Goal: Book appointment/travel/reservation

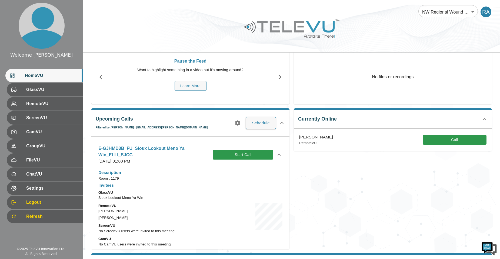
scroll to position [81, 0]
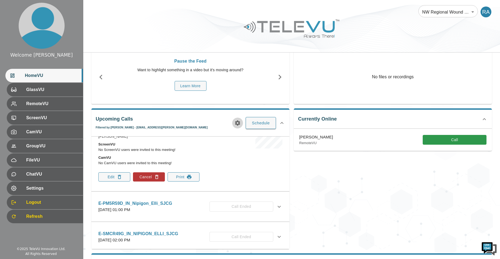
click at [239, 122] on icon "button" at bounding box center [237, 122] width 5 height 5
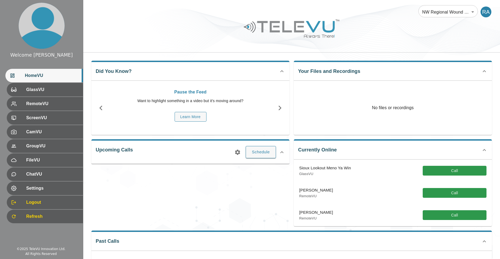
click at [236, 153] on icon "button" at bounding box center [237, 151] width 5 height 5
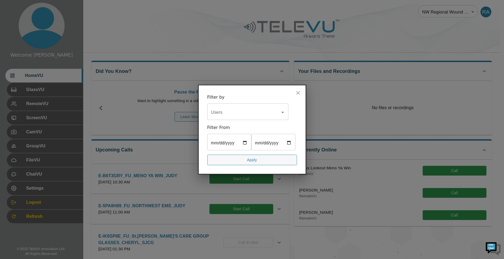
click at [275, 107] on input "Users" at bounding box center [244, 112] width 68 height 10
click at [253, 111] on div "Users" at bounding box center [247, 112] width 81 height 15
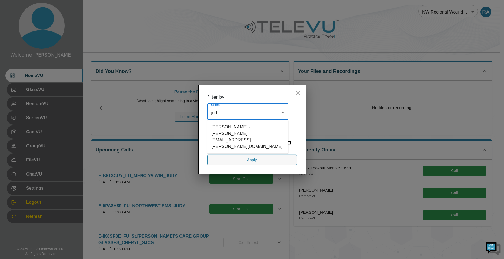
type input "[PERSON_NAME]"
click at [251, 124] on li "[PERSON_NAME] - [PERSON_NAME][EMAIL_ADDRESS][PERSON_NAME][DOMAIN_NAME]" at bounding box center [247, 136] width 81 height 29
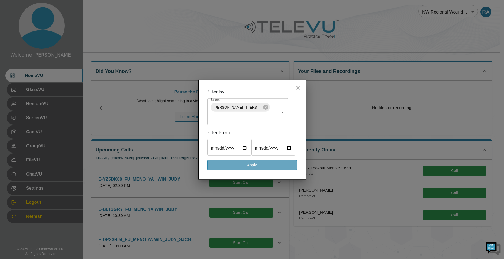
click at [269, 170] on button "Apply" at bounding box center [252, 165] width 90 height 11
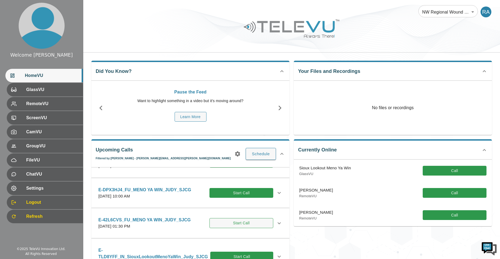
scroll to position [54, 0]
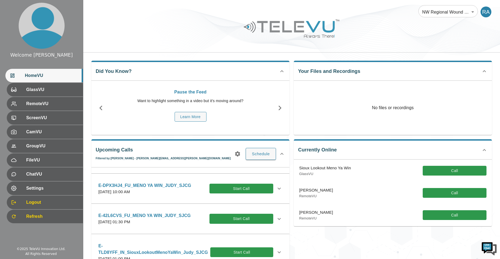
click at [277, 220] on icon at bounding box center [279, 218] width 6 height 6
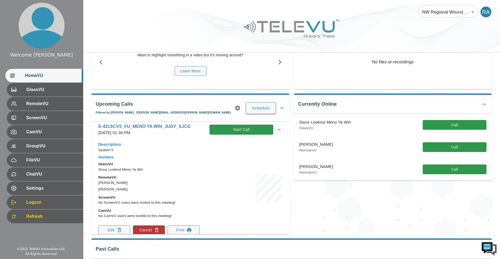
scroll to position [81, 0]
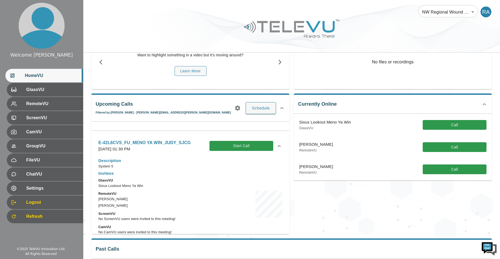
click at [279, 147] on div "E-42L6CVS_FU_MENO YA WIN_JUDY_SJCG [DATE] 01:30 PM Start Call" at bounding box center [190, 145] width 193 height 19
click at [276, 147] on icon at bounding box center [279, 146] width 6 height 6
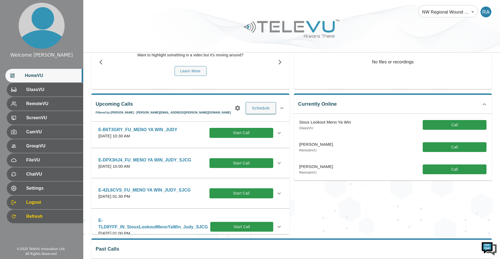
scroll to position [27, 0]
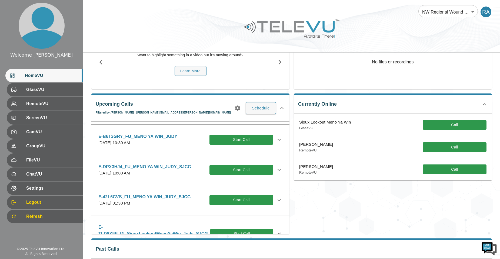
click at [276, 200] on icon at bounding box center [279, 200] width 6 height 6
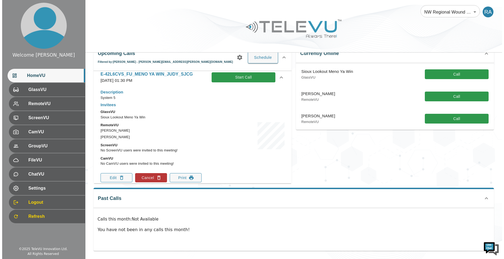
scroll to position [108, 0]
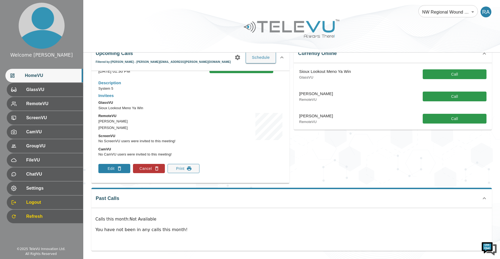
click at [108, 168] on button "Edit" at bounding box center [114, 168] width 32 height 9
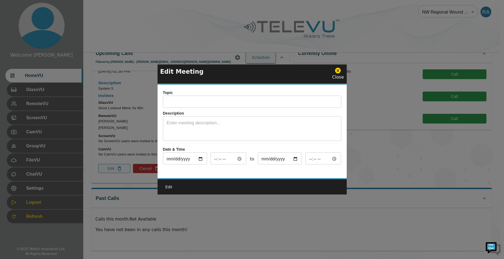
type input "E-42L6CVS_FU_MENO YA WIN_JUDY_SJCG"
type textarea "System 5"
type input "[DATE]"
type input "13:30"
type input "[DATE]"
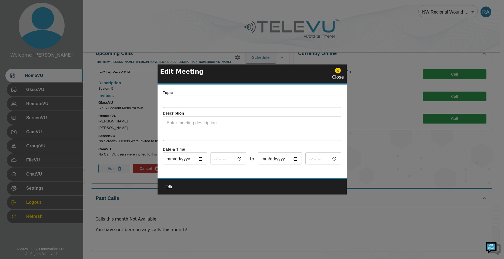
type input "14:30"
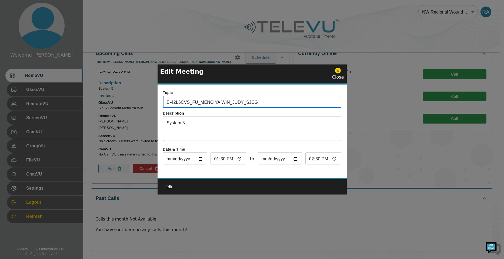
drag, startPoint x: 258, startPoint y: 101, endPoint x: 149, endPoint y: 98, distance: 109.6
click at [149, 98] on div "Edit Meeting Close Topic E-42L6CVS_FU_MENO YA WIN_JUDY_SJCG ​ Description Syste…" at bounding box center [252, 129] width 504 height 259
click at [340, 71] on icon at bounding box center [338, 71] width 6 height 6
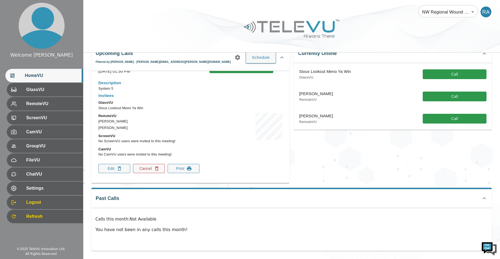
click at [146, 169] on button "Cancel" at bounding box center [149, 168] width 32 height 9
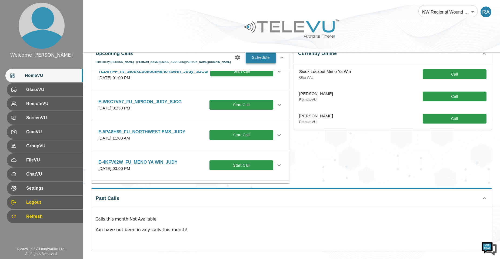
click at [258, 56] on button "Schedule" at bounding box center [261, 57] width 30 height 12
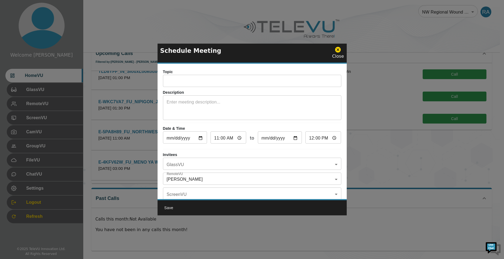
click at [216, 84] on input "text" at bounding box center [252, 81] width 178 height 11
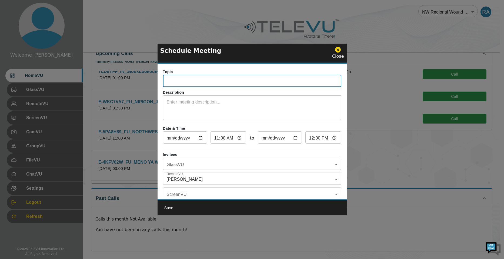
paste input "E-42L6CVS_FU_MENO YA WIN_JUDY_SJCG"
click at [239, 84] on input "E-42L6CVS_FU_MENO YA WIN_JUDY_SJCG" at bounding box center [252, 81] width 178 height 11
type input "E-42L6CVS_FU_MENO YA WIN_ELLI_SJCG"
click at [234, 113] on textarea at bounding box center [252, 108] width 171 height 19
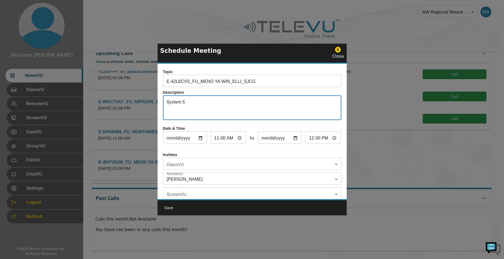
type textarea "System 5"
click at [201, 139] on input "[DATE]" at bounding box center [185, 138] width 44 height 11
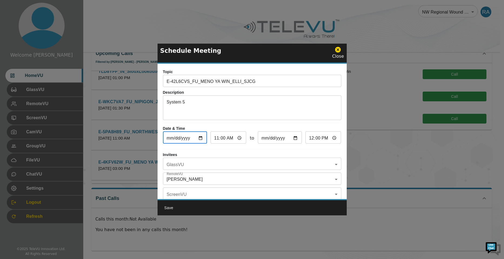
type input "[DATE]"
click at [216, 138] on input "11:00" at bounding box center [229, 138] width 36 height 11
type input "01:00"
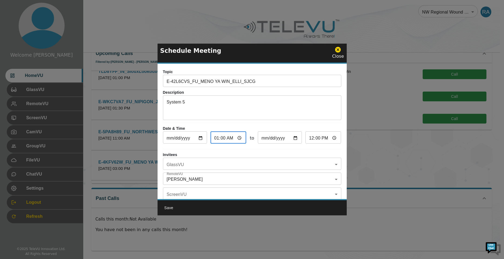
type input "02:00"
click at [223, 135] on input "01:00" at bounding box center [229, 138] width 36 height 11
type input "01:03"
type input "02:03"
type input "01:30"
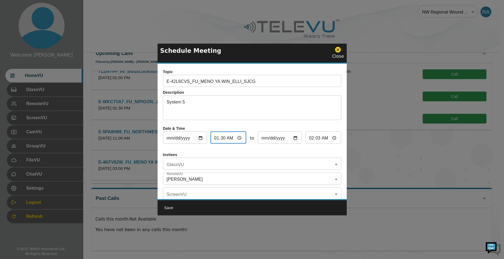
type input "02:30"
click at [229, 138] on input "01:30" at bounding box center [229, 138] width 36 height 11
type input "13:30"
type input "14:30"
click at [211, 164] on body "Welcome [PERSON_NAME] HomeVU GlassVU RemoteVU ScreenVU CamVU GroupVU FileVU Cha…" at bounding box center [252, 81] width 504 height 355
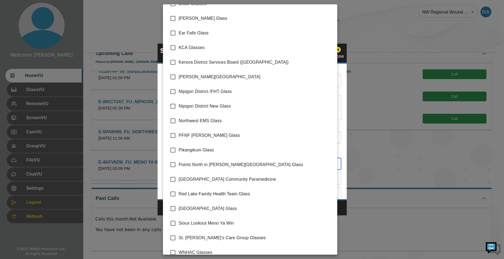
scroll to position [76, 0]
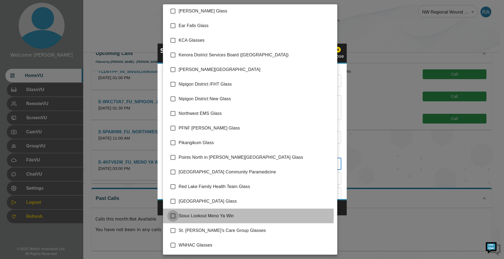
click at [174, 215] on input "checkbox" at bounding box center [172, 215] width 11 height 11
checkbox input "true"
type input "Sioux Lookout Meno Ya Win"
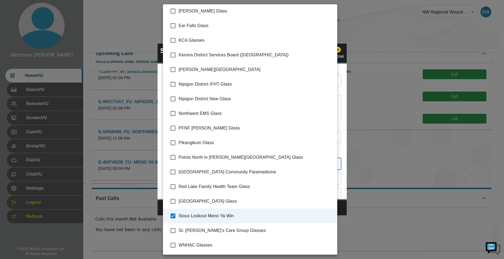
click at [343, 208] on div at bounding box center [252, 129] width 504 height 259
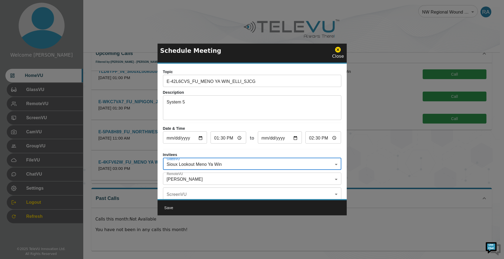
click at [188, 177] on body "Welcome [PERSON_NAME] HomeVU GlassVU RemoteVU ScreenVU CamVU GroupVU FileVU Cha…" at bounding box center [252, 81] width 504 height 355
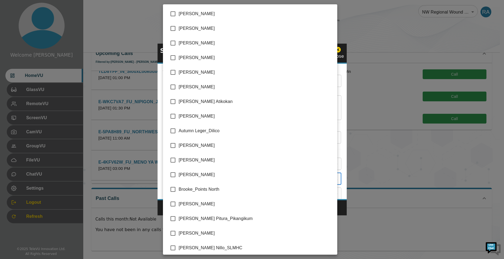
scroll to position [1082, 0]
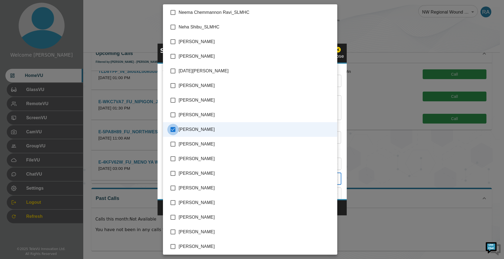
click at [175, 131] on input "checkbox" at bounding box center [172, 129] width 11 height 11
checkbox input "false"
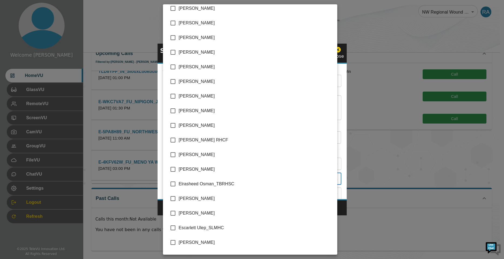
scroll to position [270, 0]
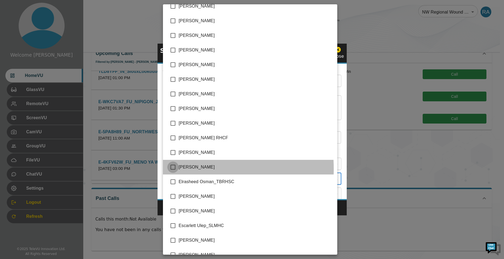
click at [171, 168] on input "checkbox" at bounding box center [172, 166] width 11 height 11
checkbox input "true"
type input "[PERSON_NAME]"
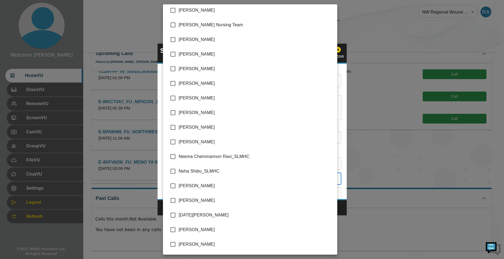
scroll to position [946, 0]
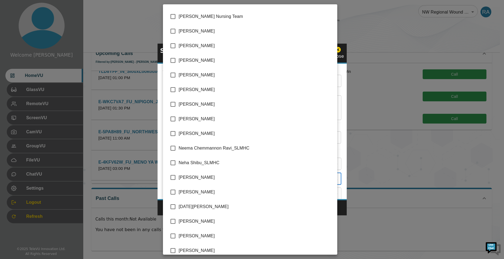
click at [173, 192] on input "checkbox" at bounding box center [172, 191] width 11 height 11
checkbox input "true"
type input "[PERSON_NAME],[PERSON_NAME]"
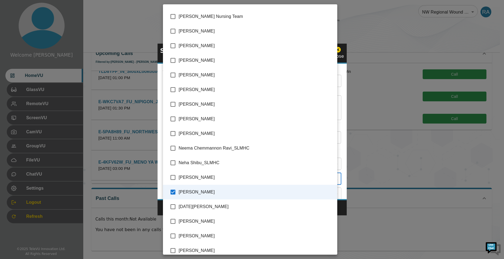
click at [345, 207] on div at bounding box center [252, 129] width 504 height 259
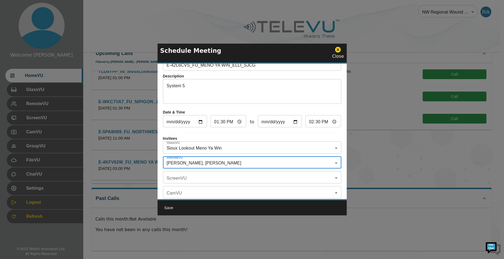
scroll to position [0, 0]
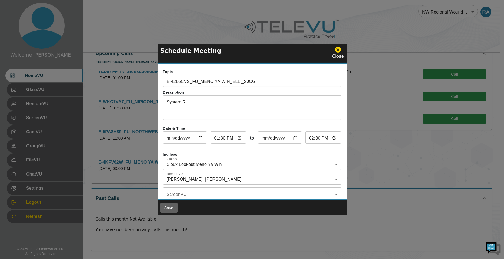
click at [170, 207] on button "Save" at bounding box center [168, 208] width 17 height 10
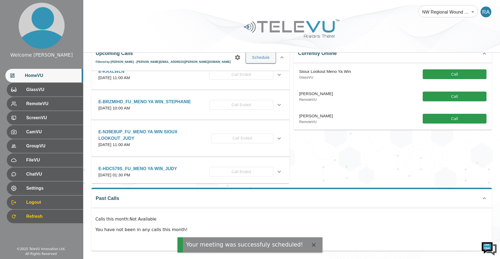
click at [239, 59] on icon "button" at bounding box center [237, 57] width 5 height 5
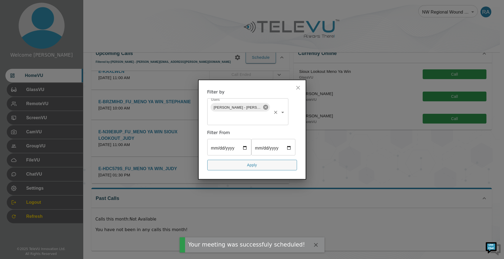
click at [264, 105] on icon at bounding box center [265, 107] width 5 height 5
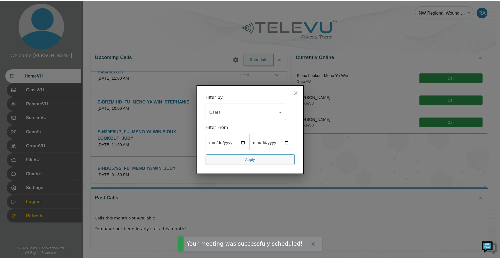
scroll to position [93, 0]
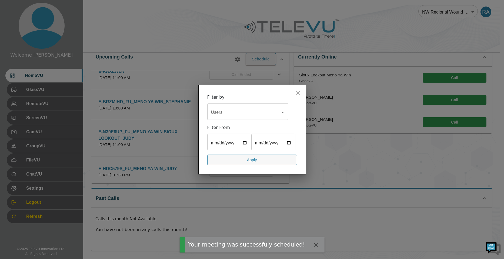
click at [250, 107] on input "Users" at bounding box center [244, 112] width 68 height 10
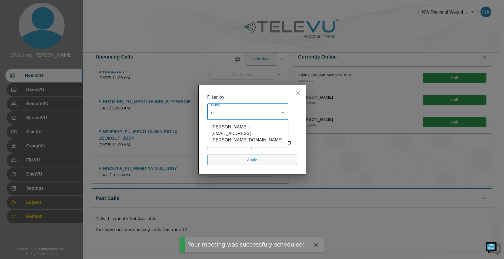
type input "elli"
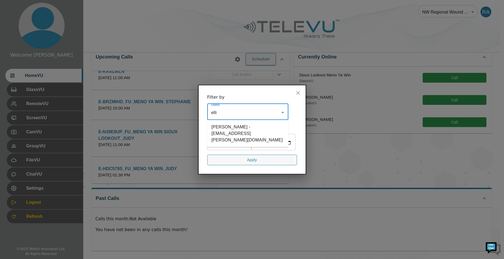
click at [249, 122] on li "[PERSON_NAME] - [EMAIL_ADDRESS][PERSON_NAME][DOMAIN_NAME]" at bounding box center [247, 133] width 81 height 23
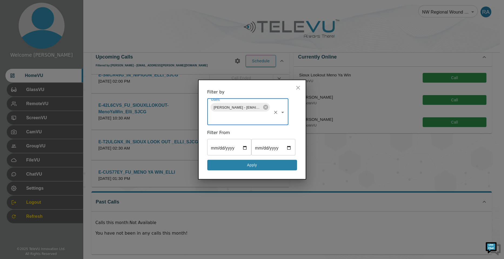
click at [262, 170] on button "Apply" at bounding box center [252, 165] width 90 height 11
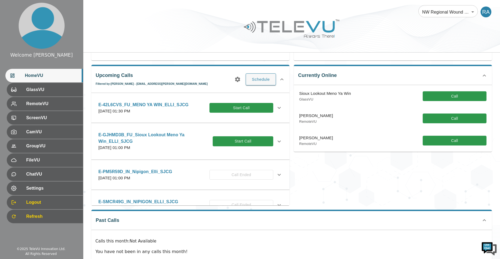
scroll to position [66, 0]
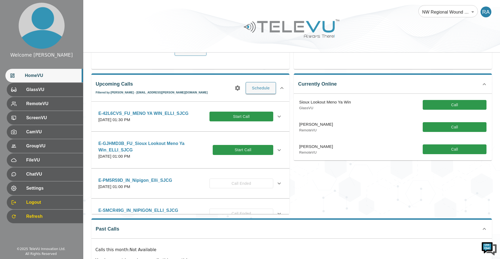
click at [277, 115] on icon at bounding box center [279, 116] width 6 height 6
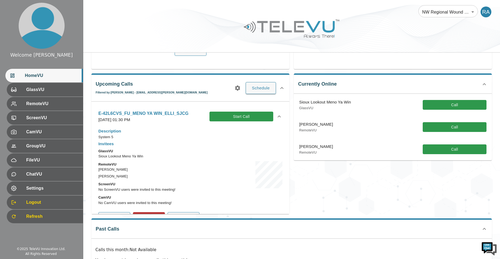
scroll to position [27, 0]
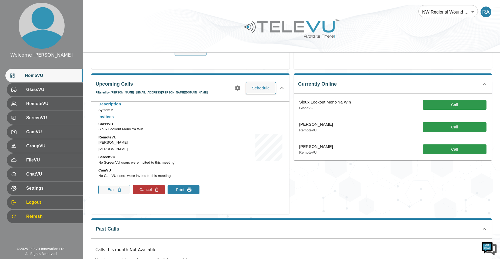
click at [190, 191] on icon "button" at bounding box center [189, 189] width 5 height 4
click at [281, 85] on icon at bounding box center [282, 88] width 6 height 6
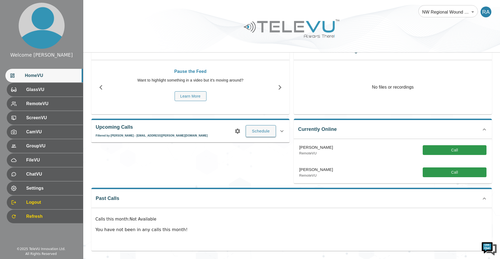
scroll to position [21, 0]
